Goal: Manage account settings

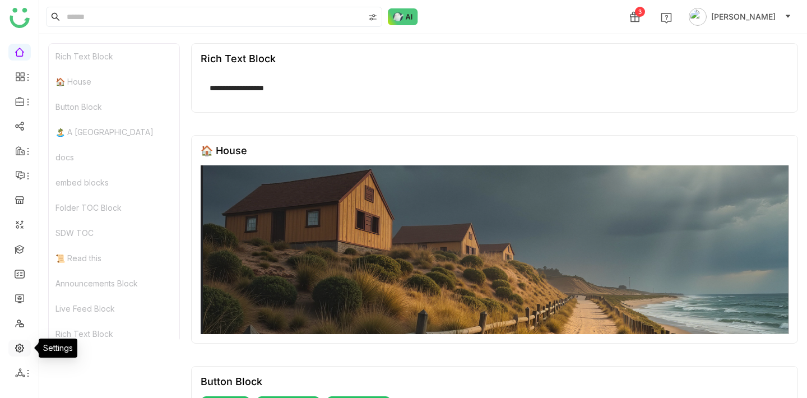
click at [15, 226] on link at bounding box center [20, 347] width 10 height 10
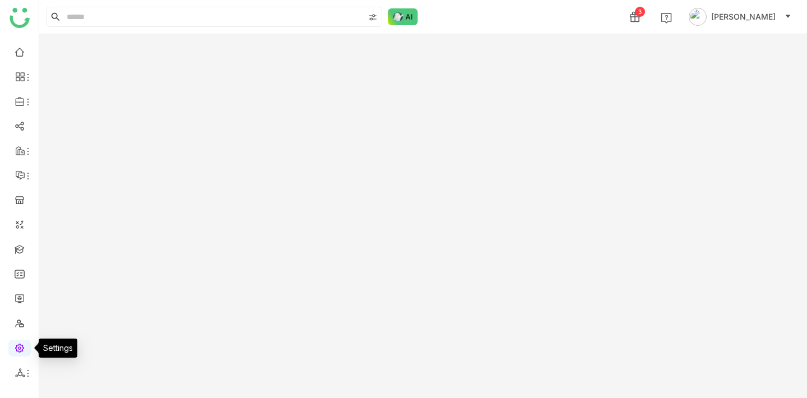
click at [19, 226] on link at bounding box center [20, 347] width 10 height 10
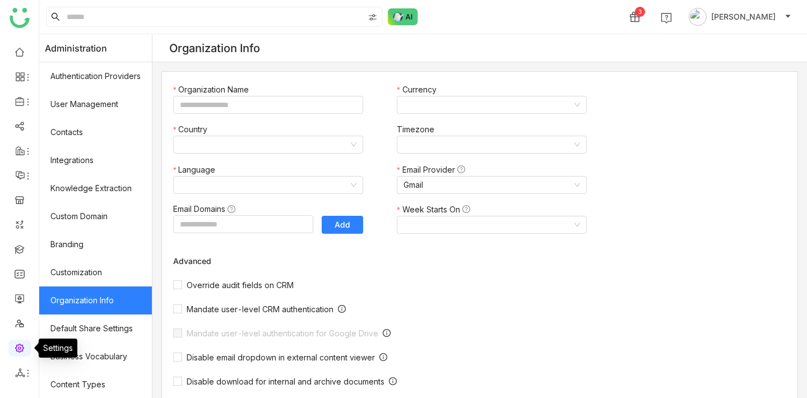
type input "*******"
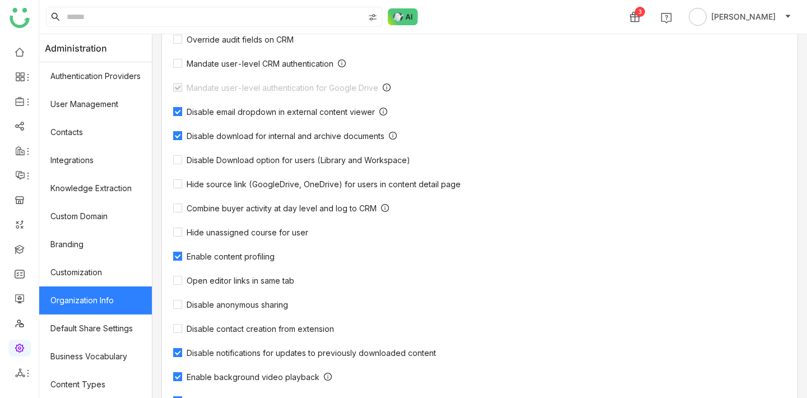
scroll to position [315, 0]
